Goal: Task Accomplishment & Management: Manage account settings

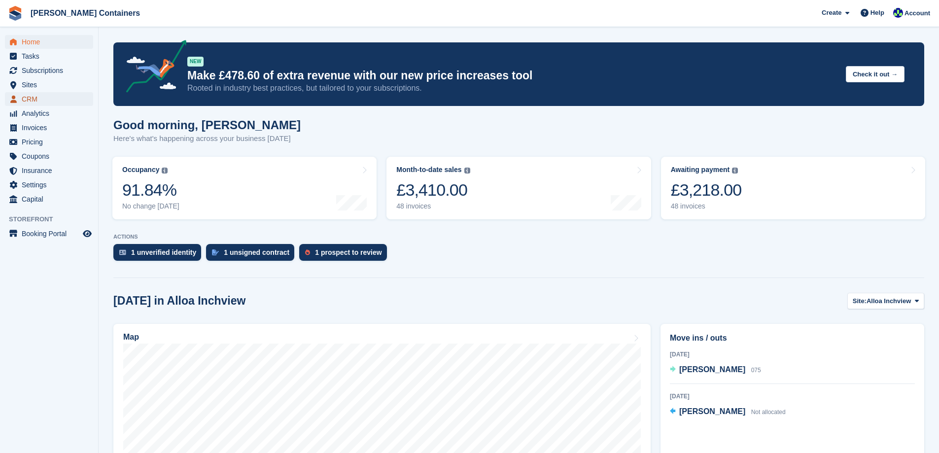
click at [24, 97] on span "CRM" at bounding box center [51, 99] width 59 height 14
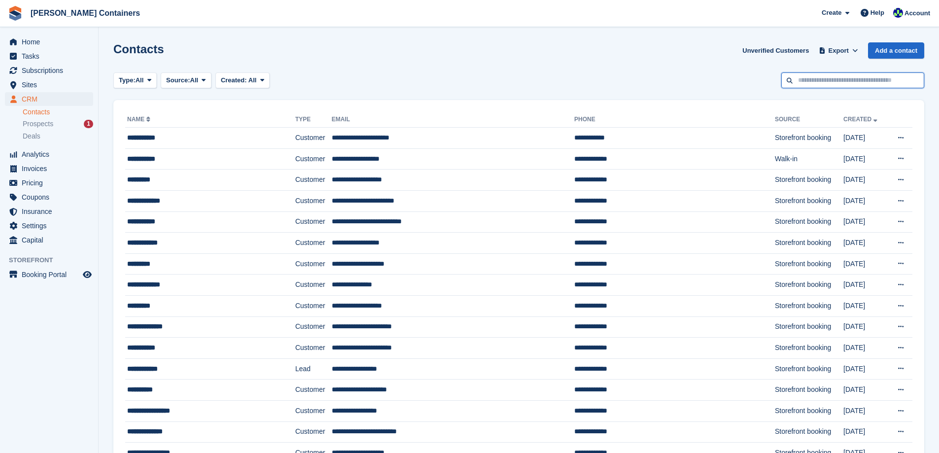
click at [806, 80] on input "text" at bounding box center [852, 80] width 143 height 16
type input "********"
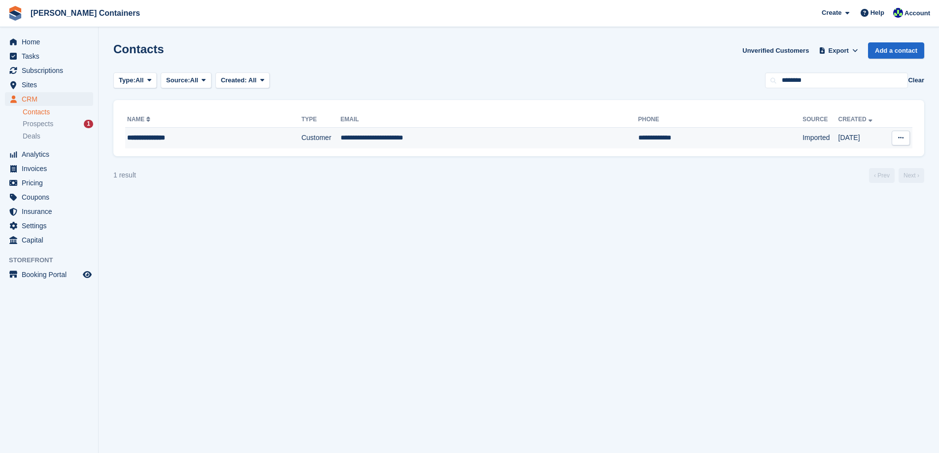
click at [536, 135] on td "**********" at bounding box center [489, 138] width 298 height 21
